Goal: Navigation & Orientation: Find specific page/section

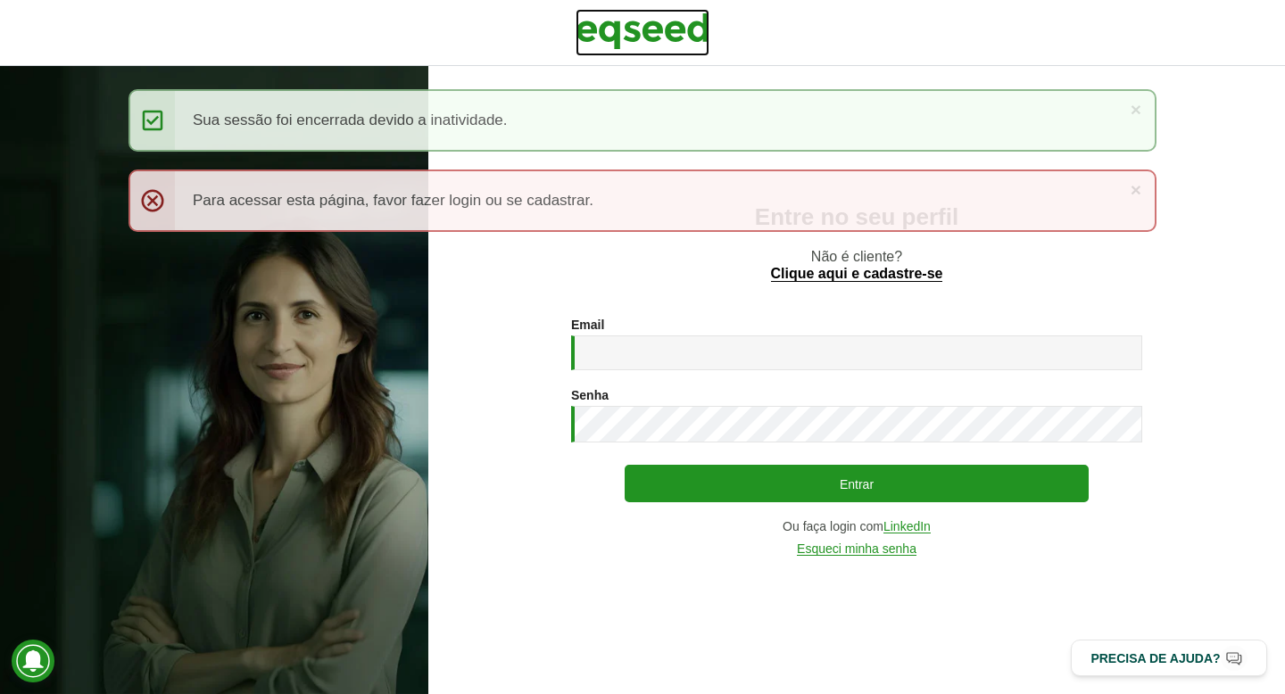
click at [610, 35] on img at bounding box center [642, 31] width 134 height 45
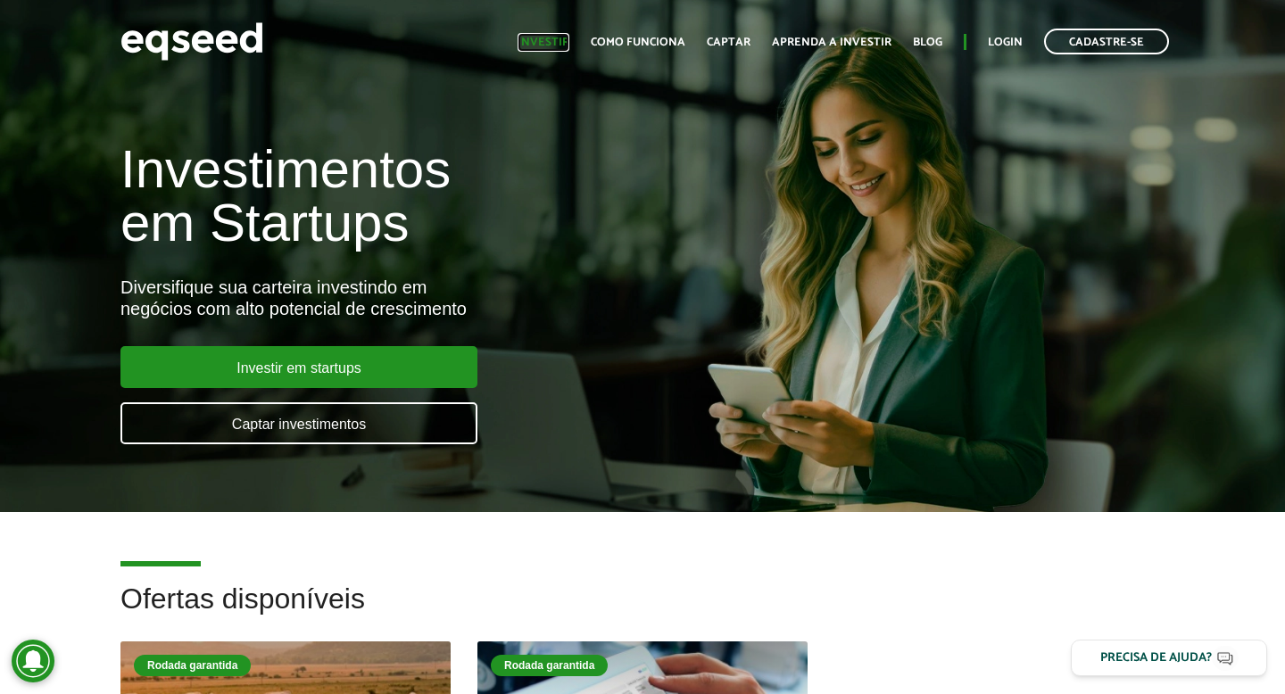
click at [562, 46] on link "Investir" at bounding box center [543, 43] width 52 height 12
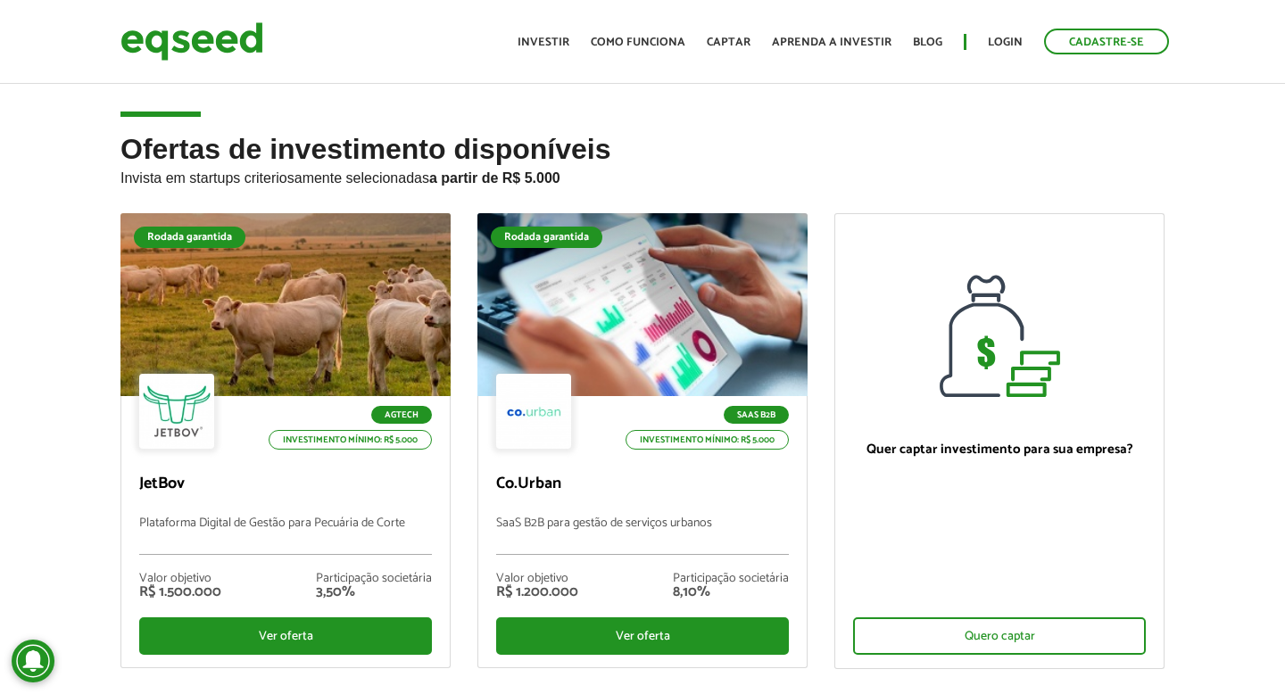
click at [36, 352] on div "Ofertas de investimento disponíveis Invista em startups criteriosamente selecio…" at bounding box center [642, 458] width 1285 height 649
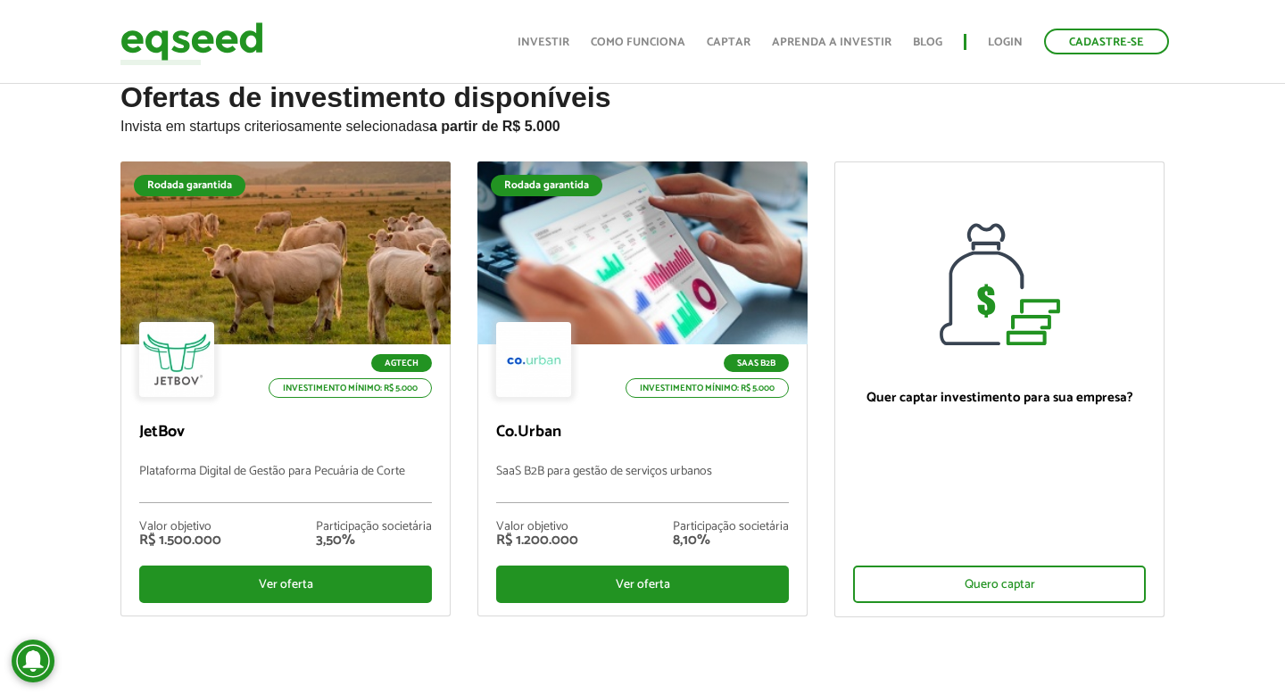
scroll to position [57, 0]
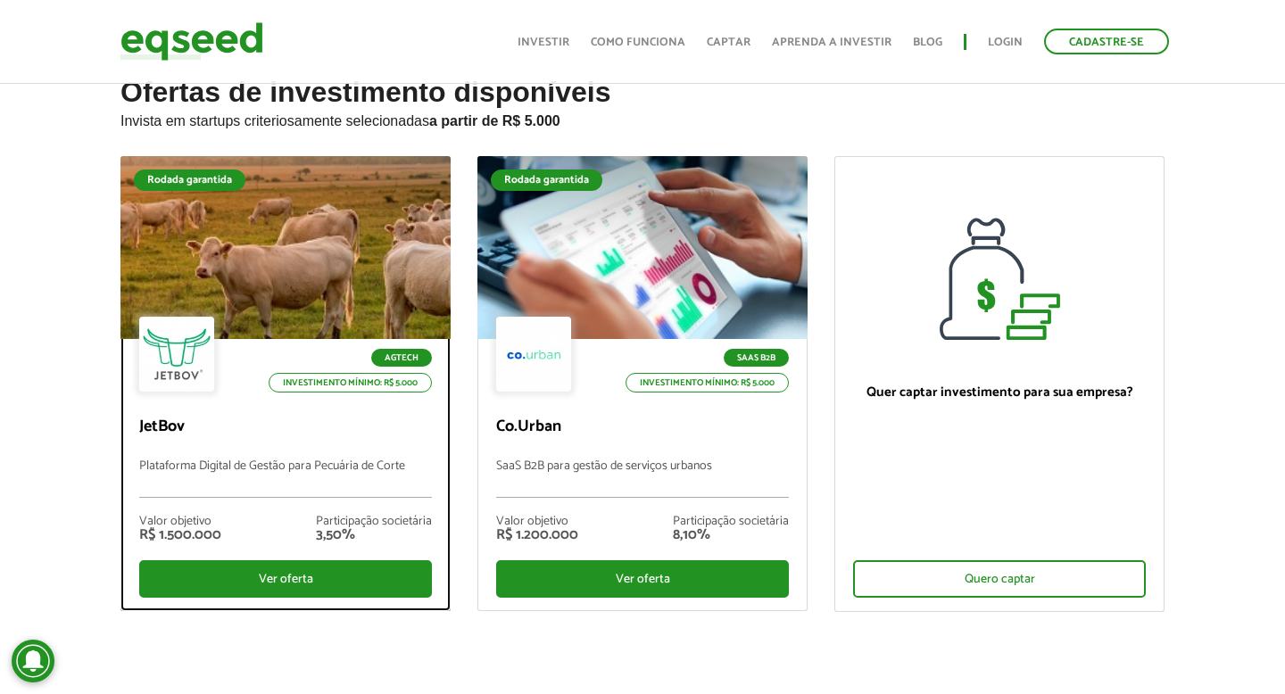
click at [290, 236] on div at bounding box center [285, 247] width 396 height 219
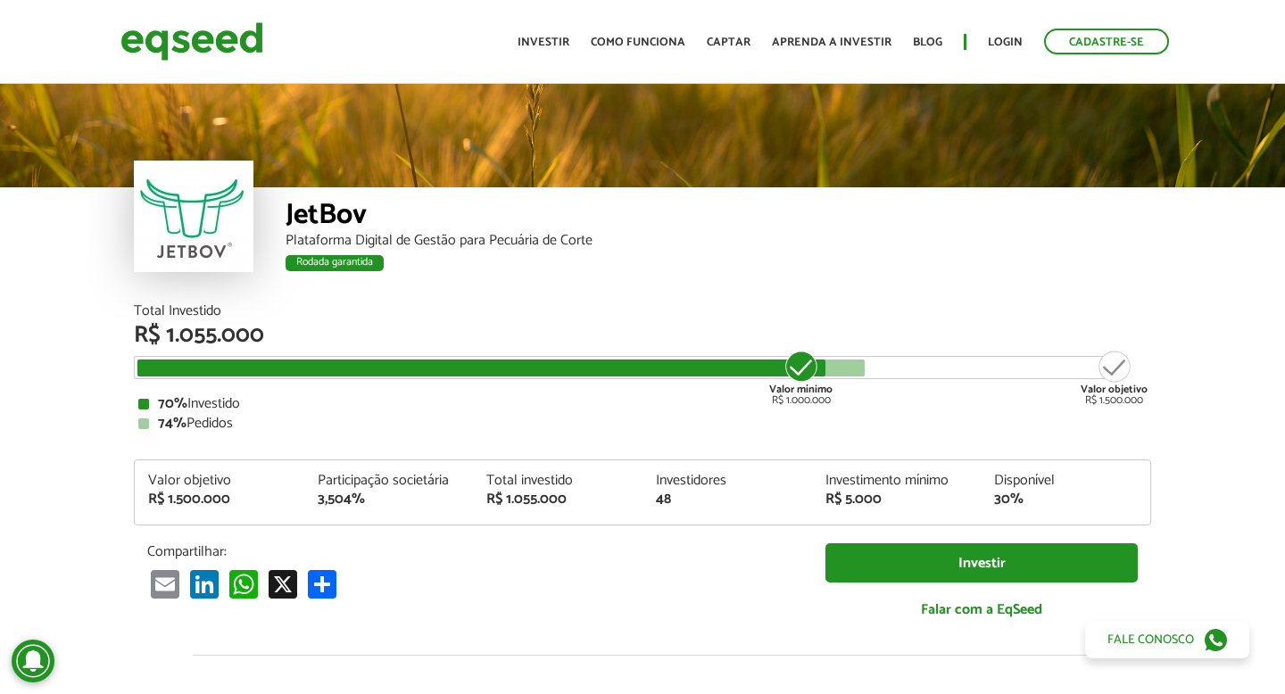
scroll to position [2074, 0]
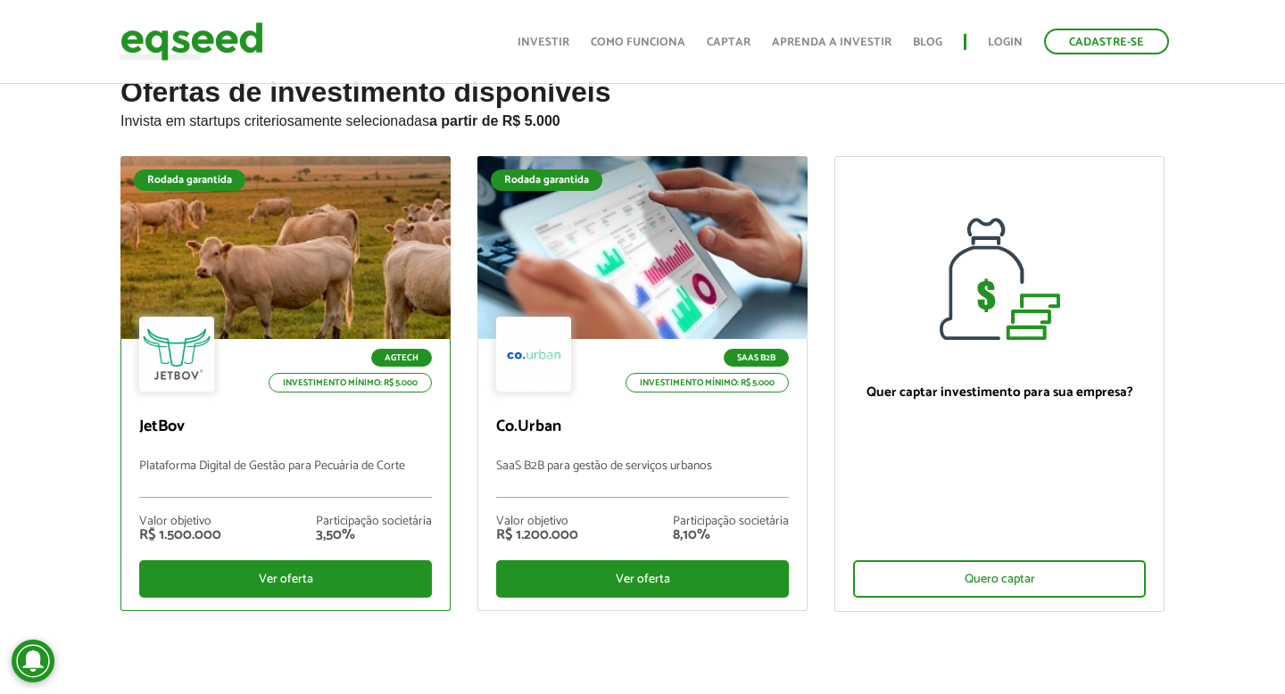
scroll to position [57, 0]
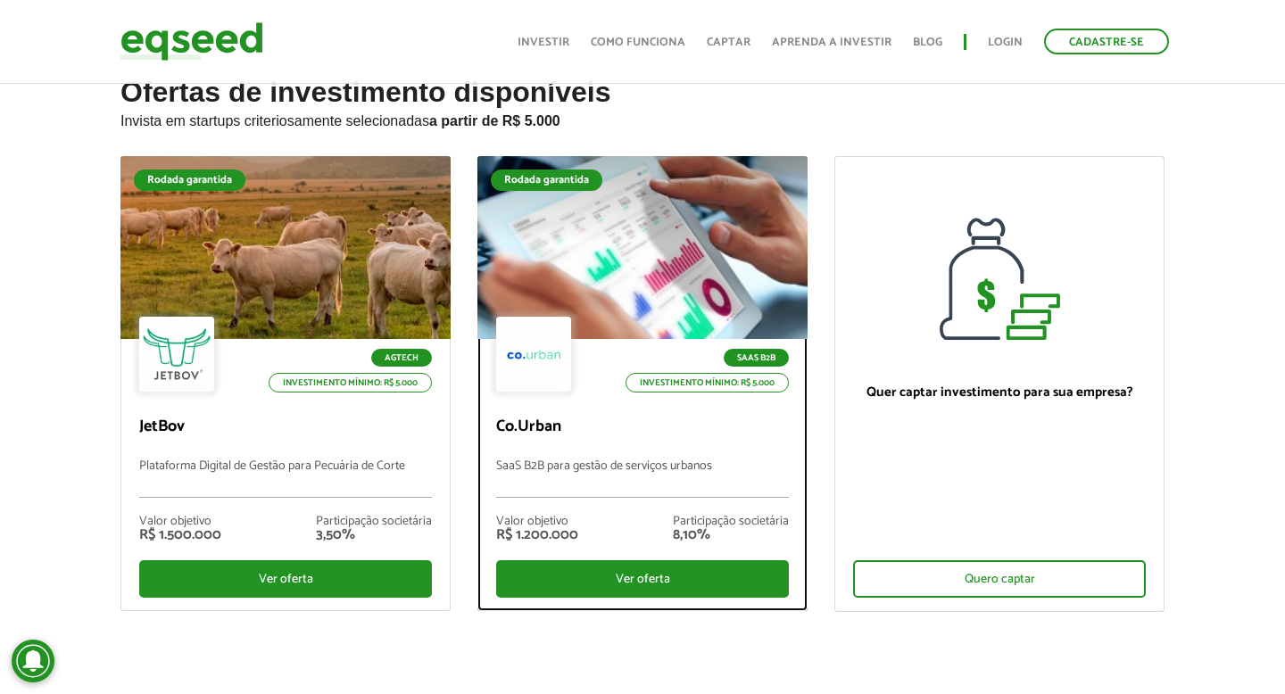
click at [593, 242] on div at bounding box center [642, 247] width 396 height 219
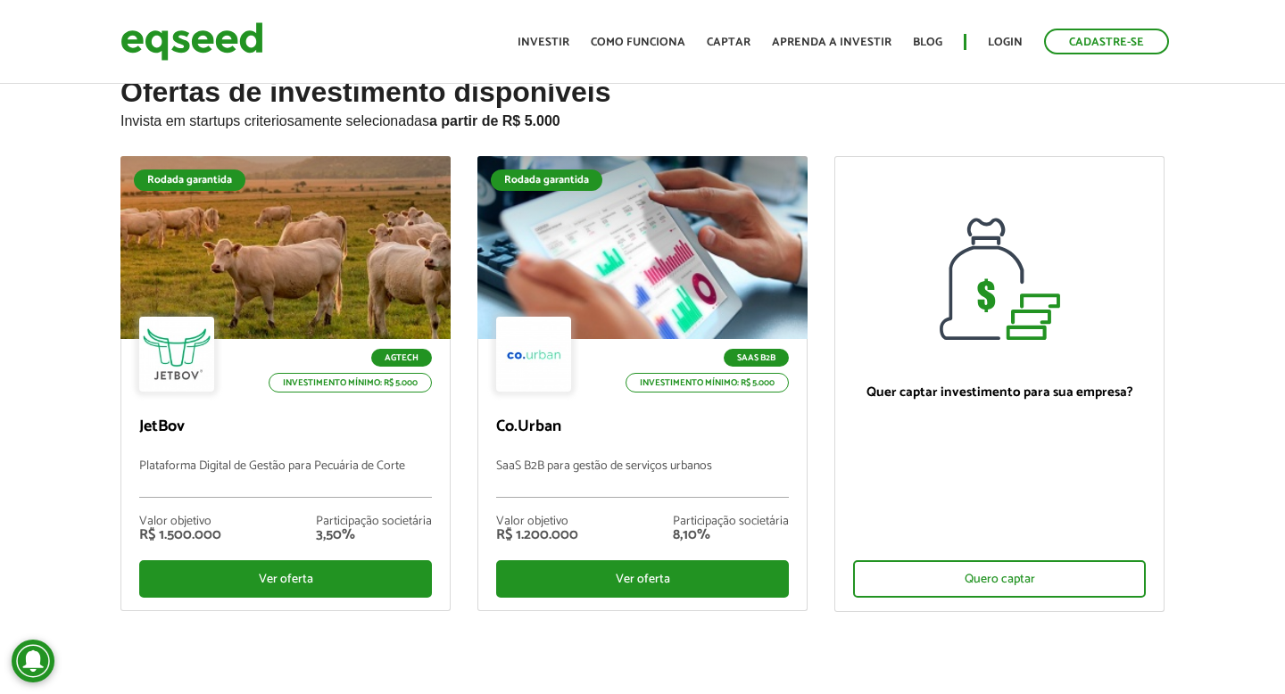
scroll to position [57, 0]
click at [1004, 37] on link "Login" at bounding box center [1005, 43] width 35 height 12
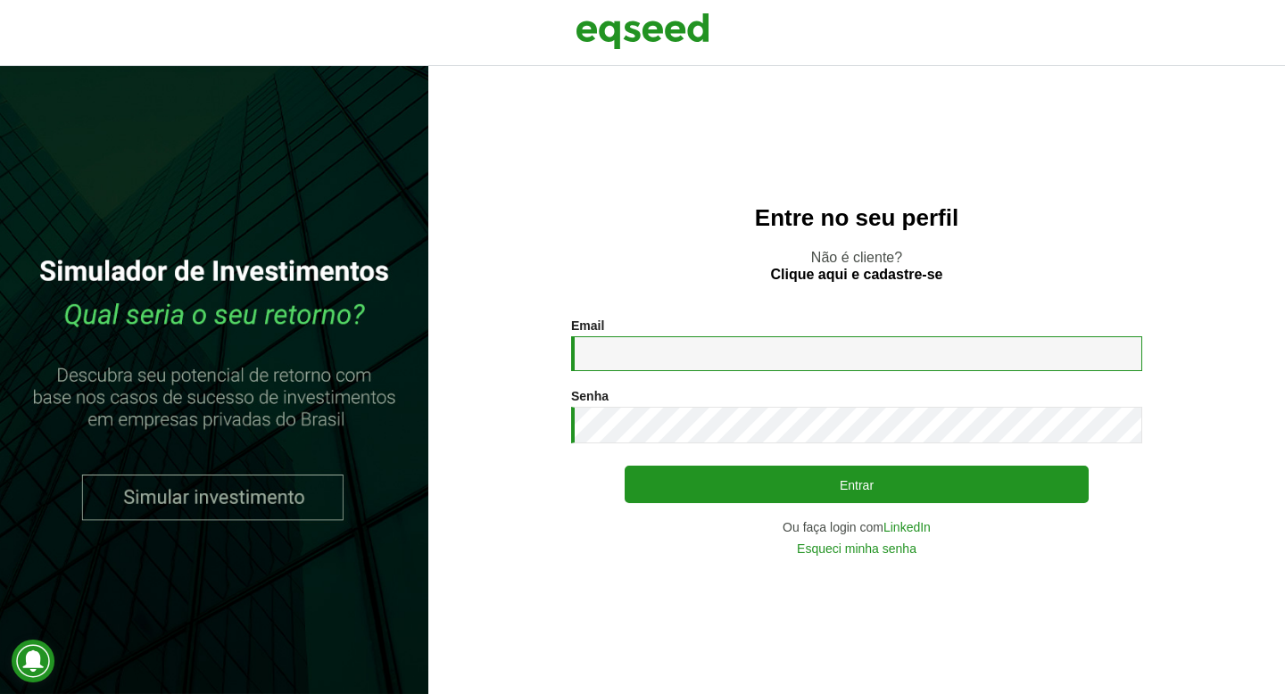
click at [718, 337] on input "Email *" at bounding box center [856, 353] width 571 height 35
type input "**********"
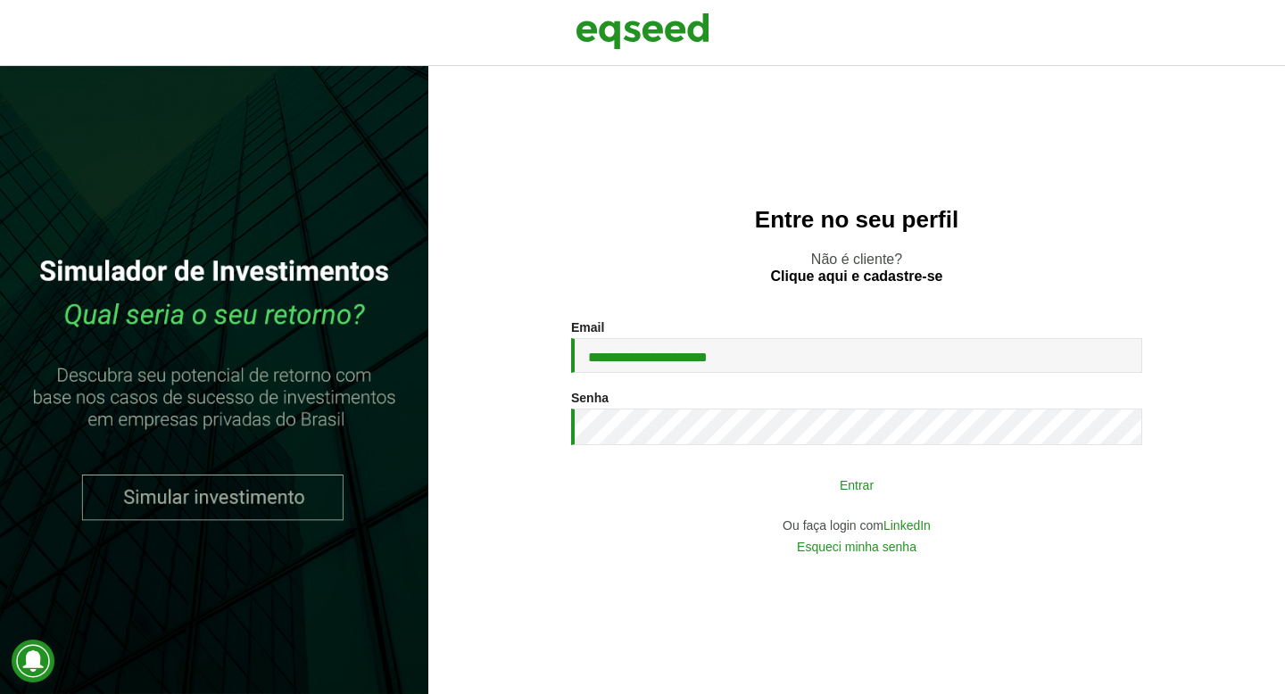
click at [997, 487] on button "Entrar" at bounding box center [857, 484] width 464 height 34
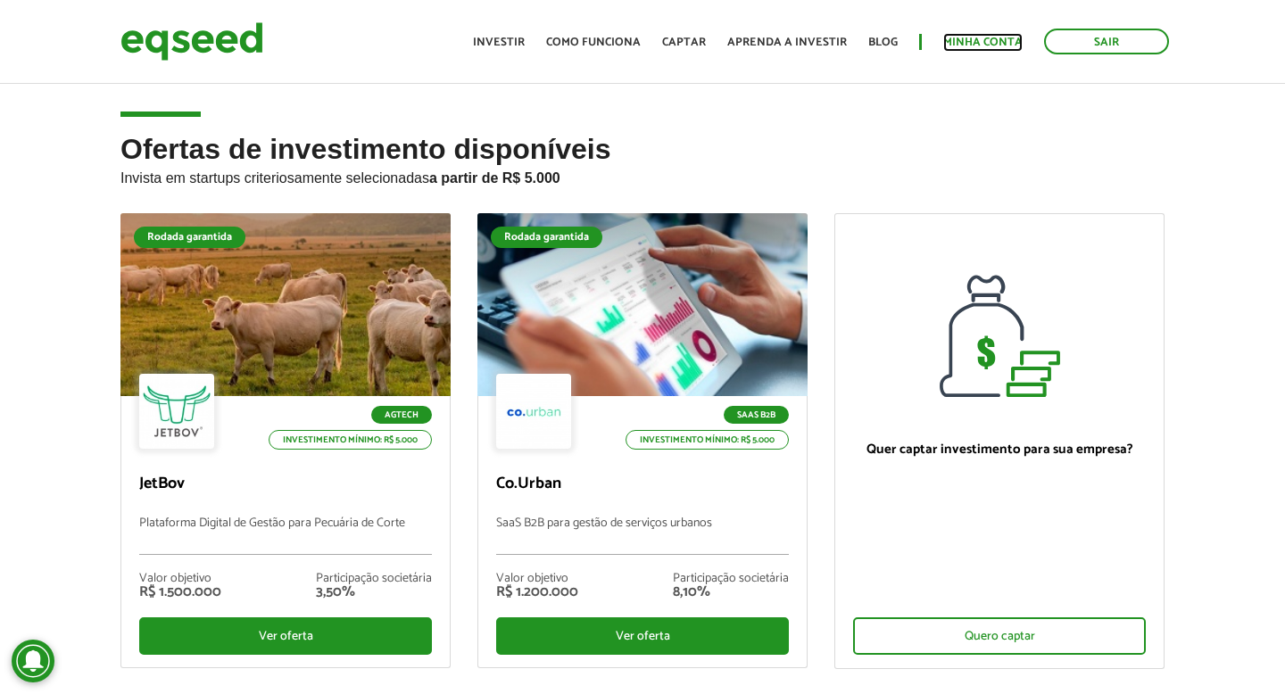
click at [988, 46] on link "Minha conta" at bounding box center [982, 43] width 79 height 12
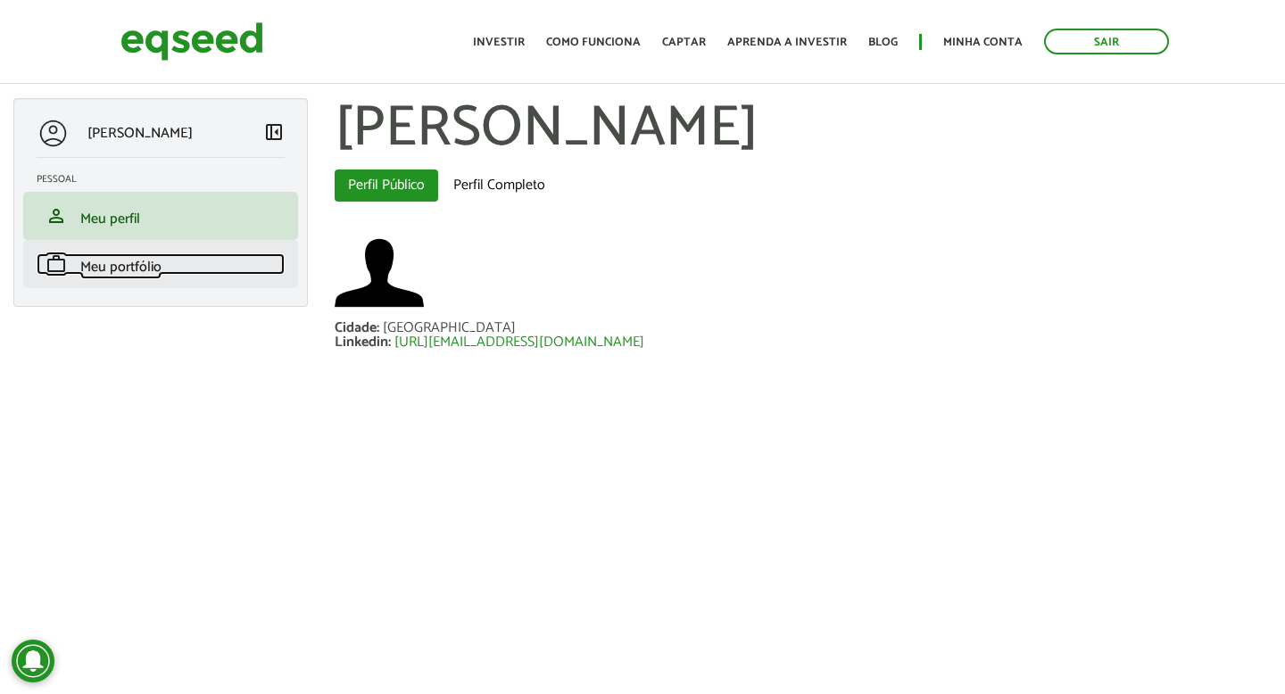
click at [235, 264] on link "work Meu portfólio" at bounding box center [161, 263] width 248 height 21
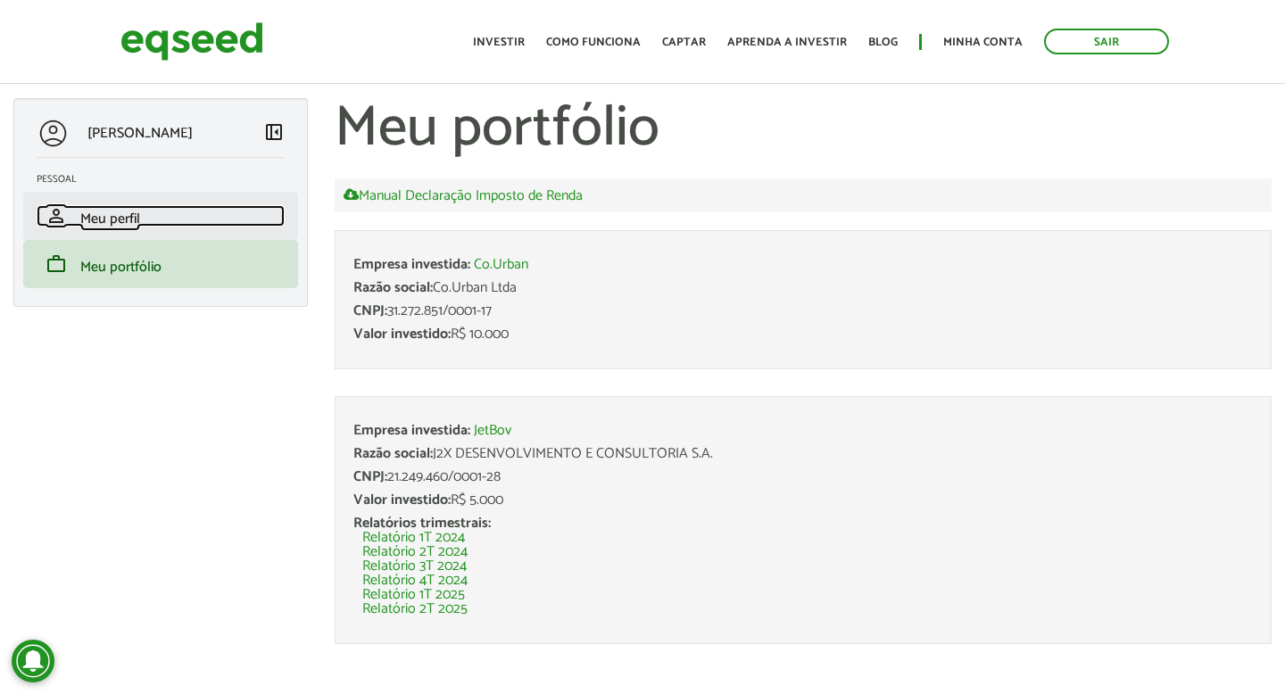
click at [206, 211] on link "person Meu perfil" at bounding box center [161, 215] width 248 height 21
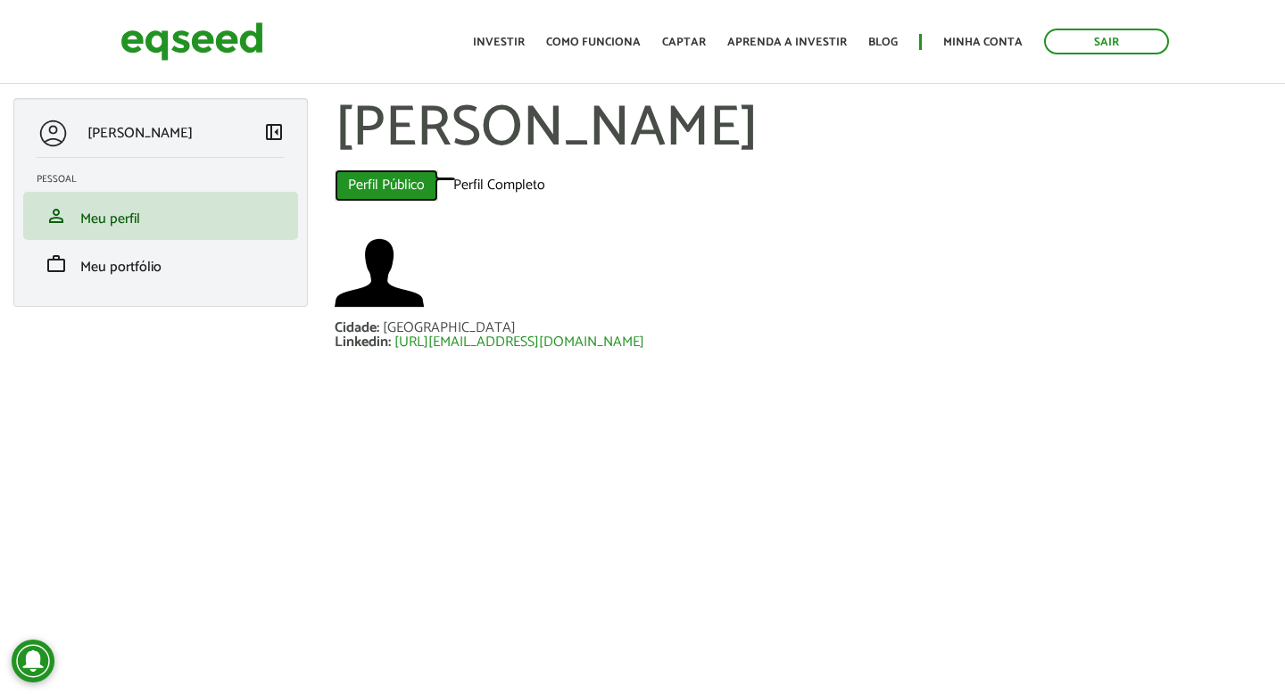
click at [400, 182] on link "Perfil Público (aba ativa)" at bounding box center [386, 186] width 103 height 32
click at [494, 191] on link "Perfil Completo" at bounding box center [499, 186] width 119 height 32
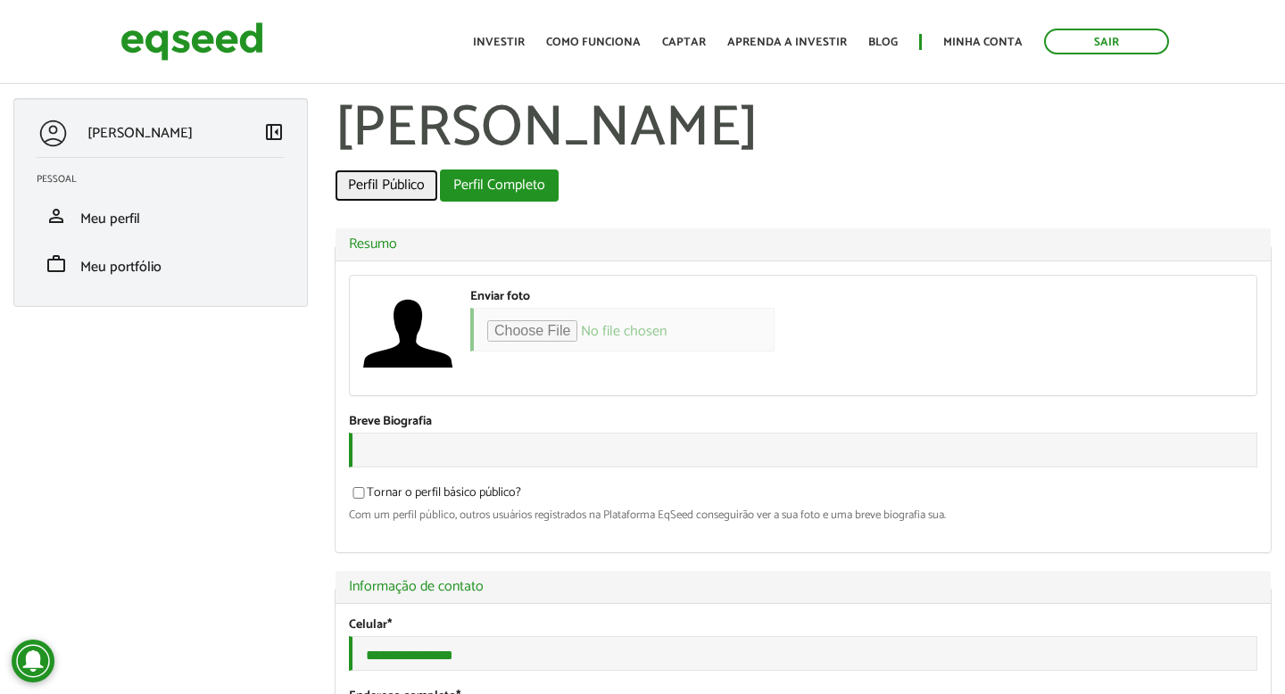
click at [407, 180] on link "Perfil Público" at bounding box center [386, 186] width 103 height 32
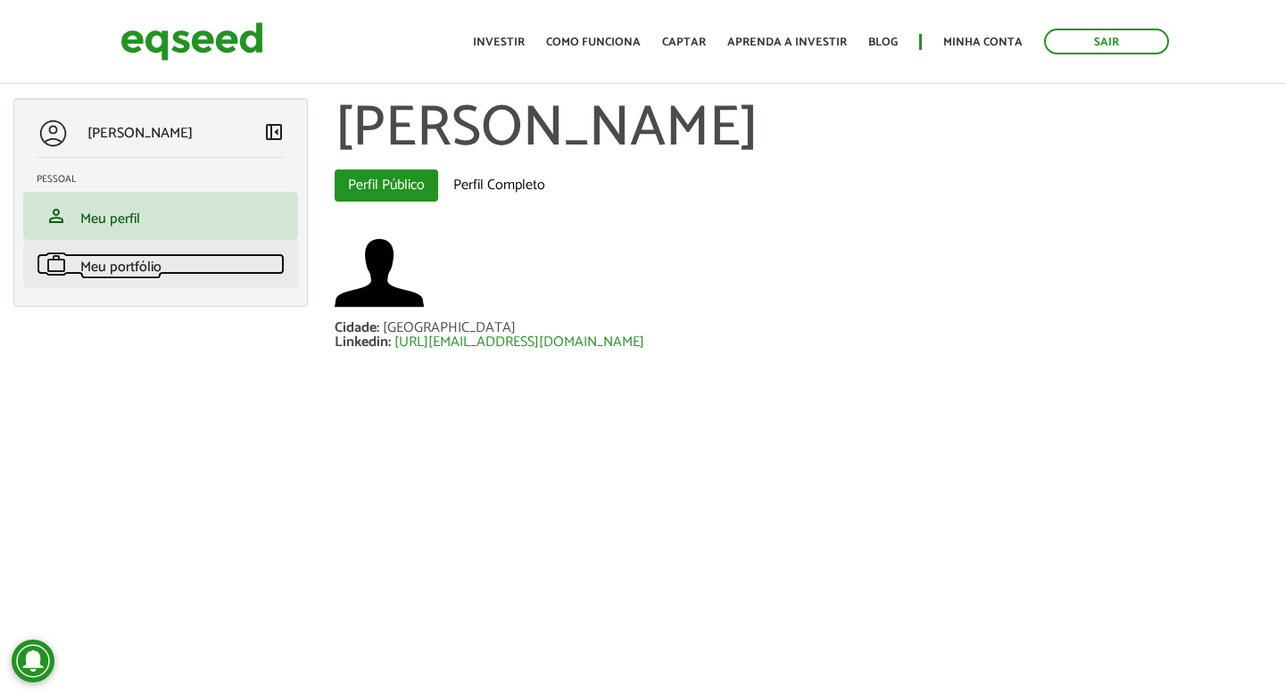
click at [217, 261] on link "work Meu portfólio" at bounding box center [161, 263] width 248 height 21
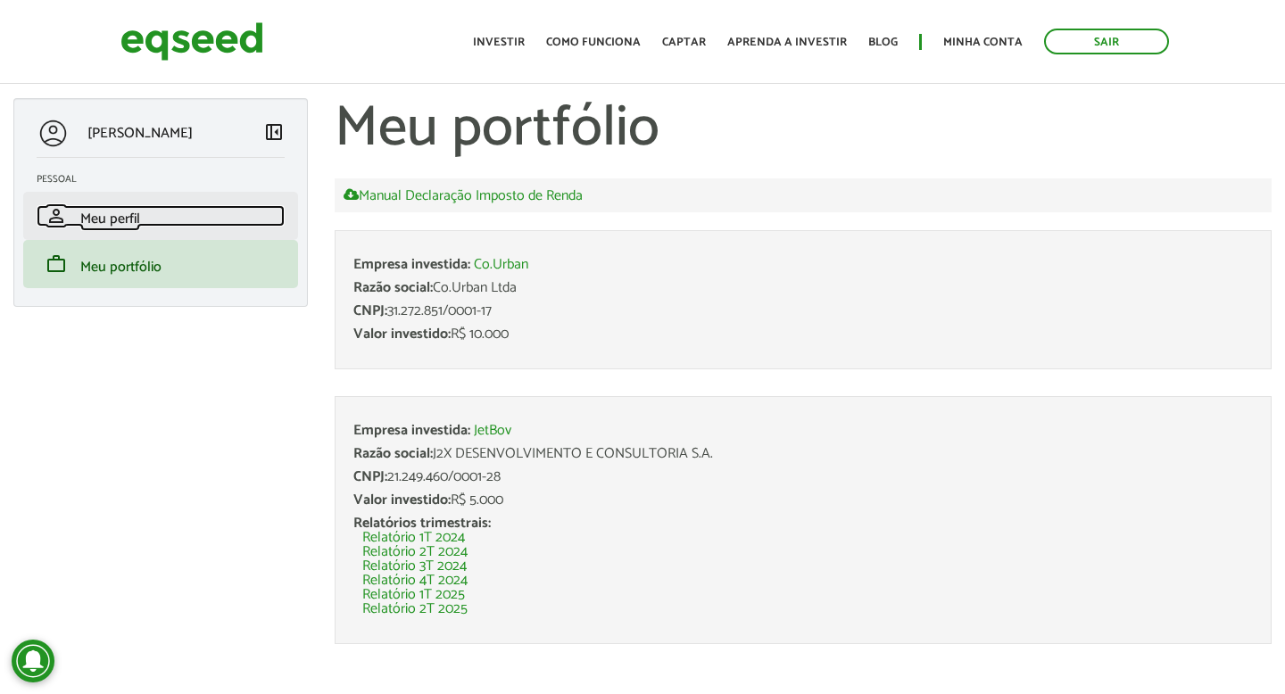
click at [202, 224] on link "person Meu perfil" at bounding box center [161, 215] width 248 height 21
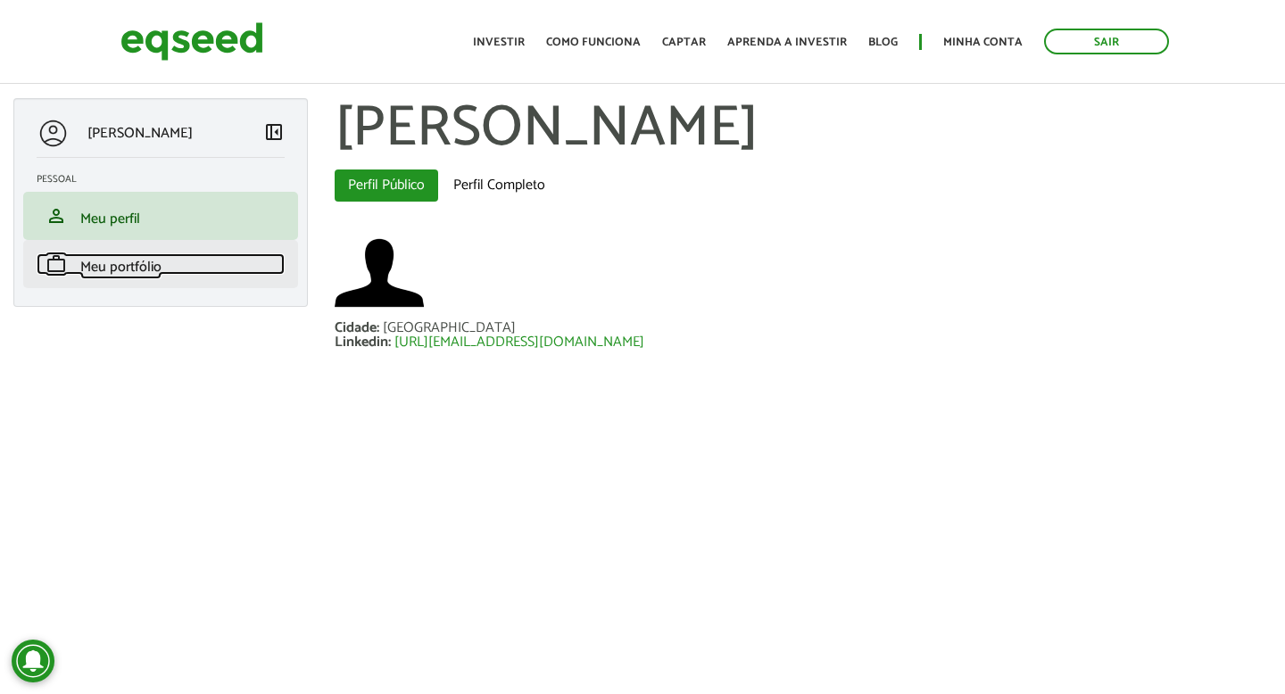
click at [272, 270] on link "work Meu portfólio" at bounding box center [161, 263] width 248 height 21
